Goal: Task Accomplishment & Management: Manage account settings

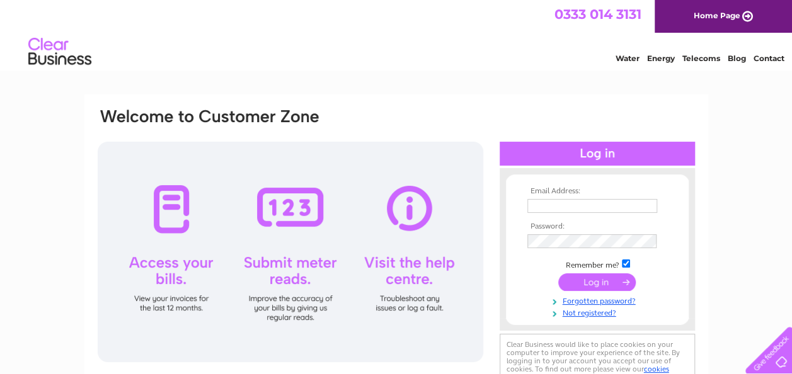
type input "[EMAIL_ADDRESS][DOMAIN_NAME]"
click at [605, 280] on input "submit" at bounding box center [597, 283] width 78 height 18
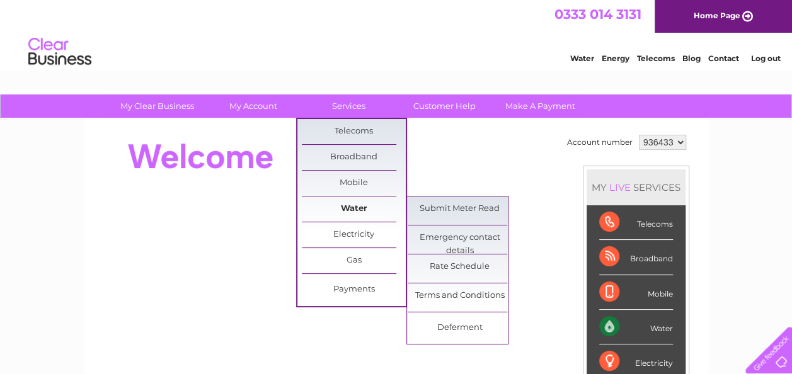
click at [352, 212] on link "Water" at bounding box center [354, 209] width 104 height 25
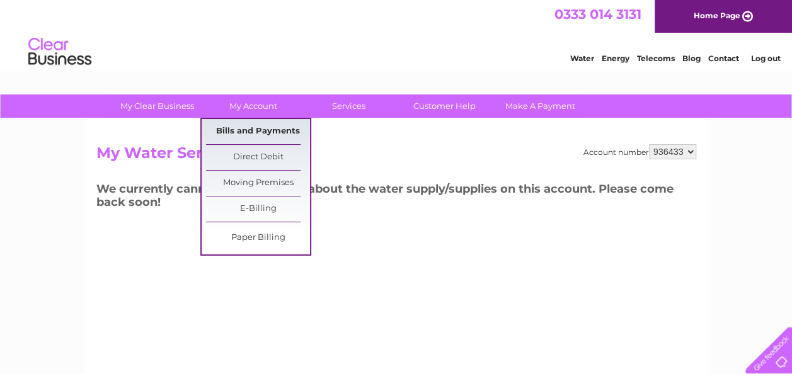
click at [272, 125] on link "Bills and Payments" at bounding box center [258, 131] width 104 height 25
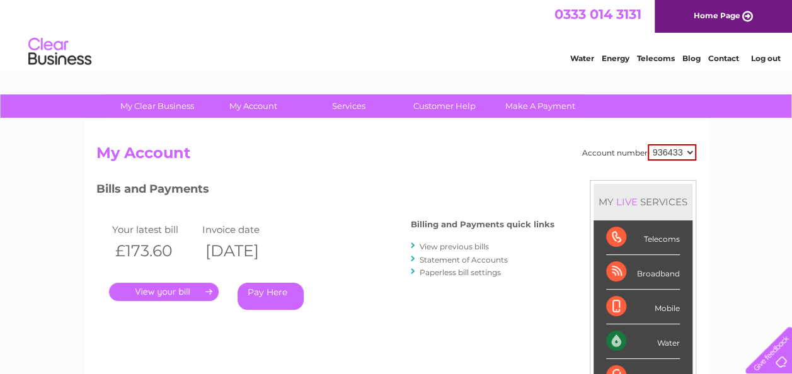
click at [163, 287] on link "." at bounding box center [164, 292] width 110 height 18
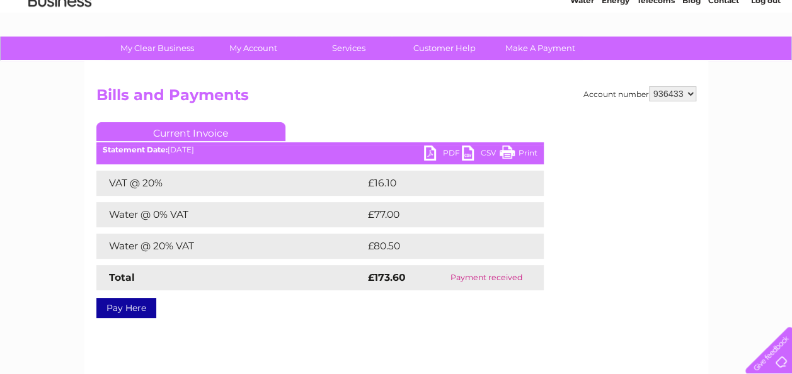
scroll to position [69, 0]
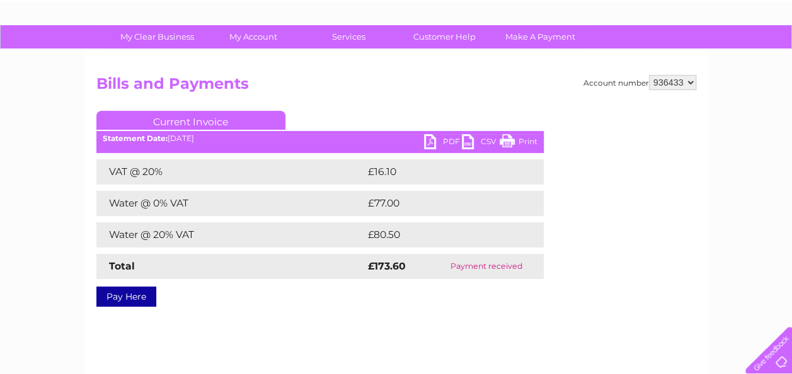
click at [444, 141] on link "PDF" at bounding box center [443, 143] width 38 height 18
